Goal: Transaction & Acquisition: Download file/media

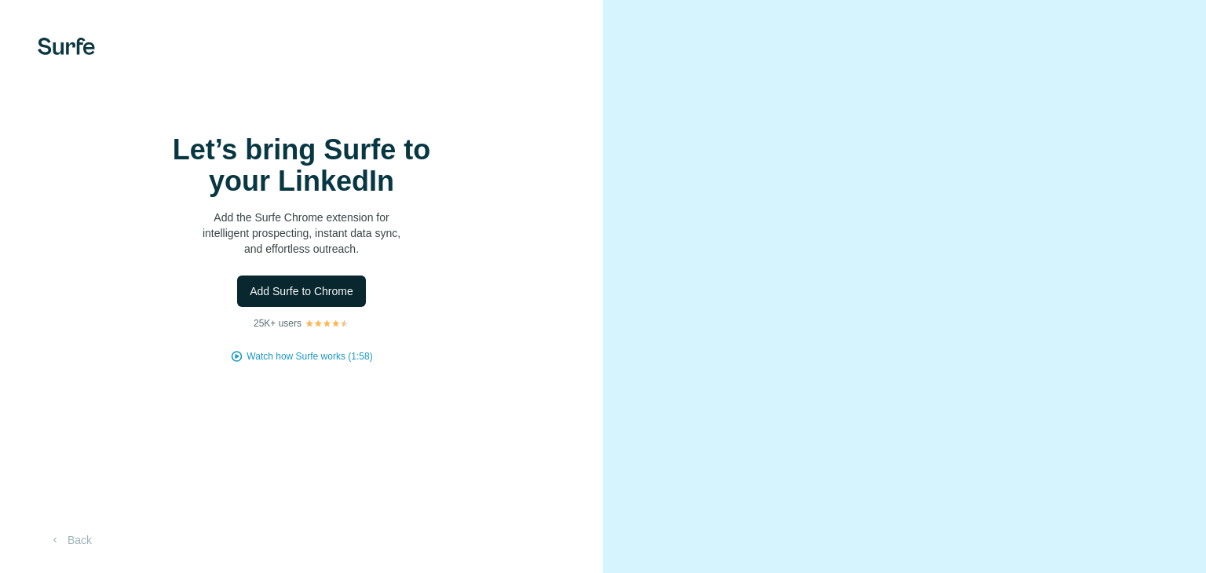
click at [345, 294] on span "Add Surfe to Chrome" at bounding box center [302, 291] width 104 height 16
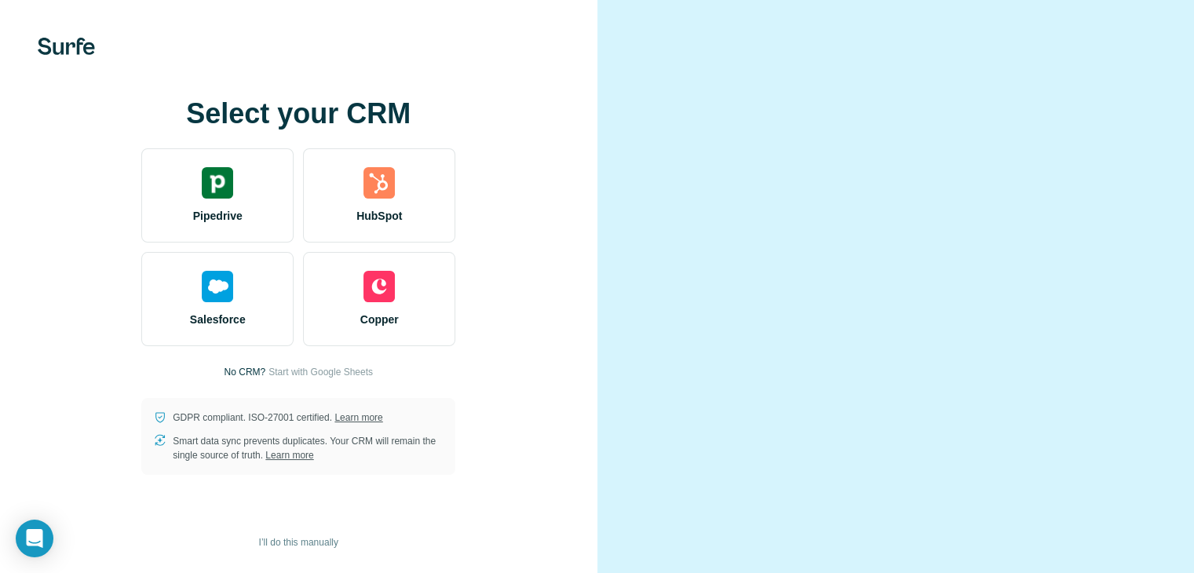
scroll to position [71, 0]
click at [330, 365] on span "Start with Google Sheets" at bounding box center [321, 372] width 104 height 14
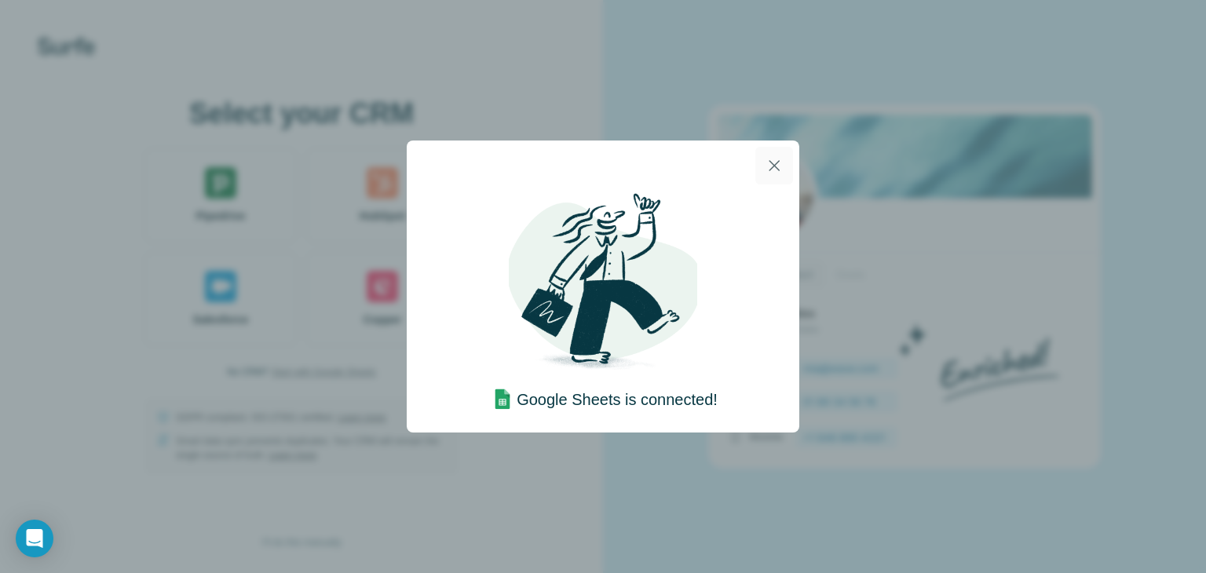
click at [776, 163] on icon "button" at bounding box center [774, 165] width 19 height 19
